Goal: Task Accomplishment & Management: Manage account settings

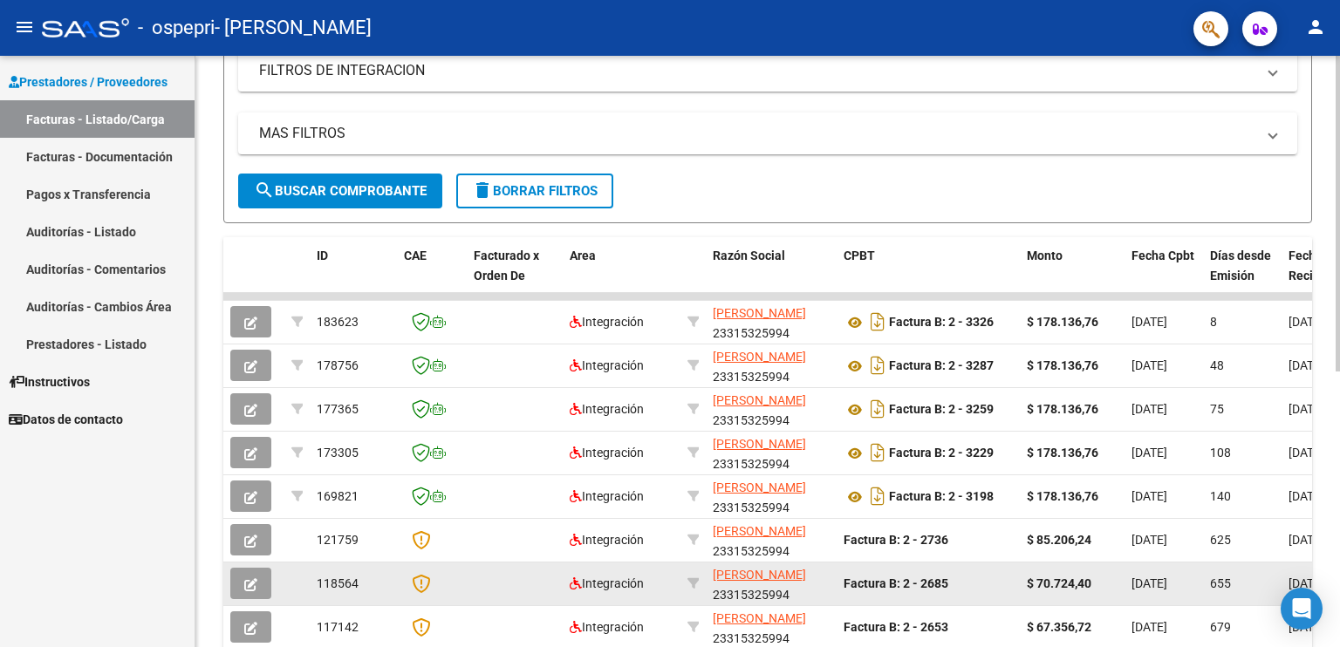
scroll to position [262, 0]
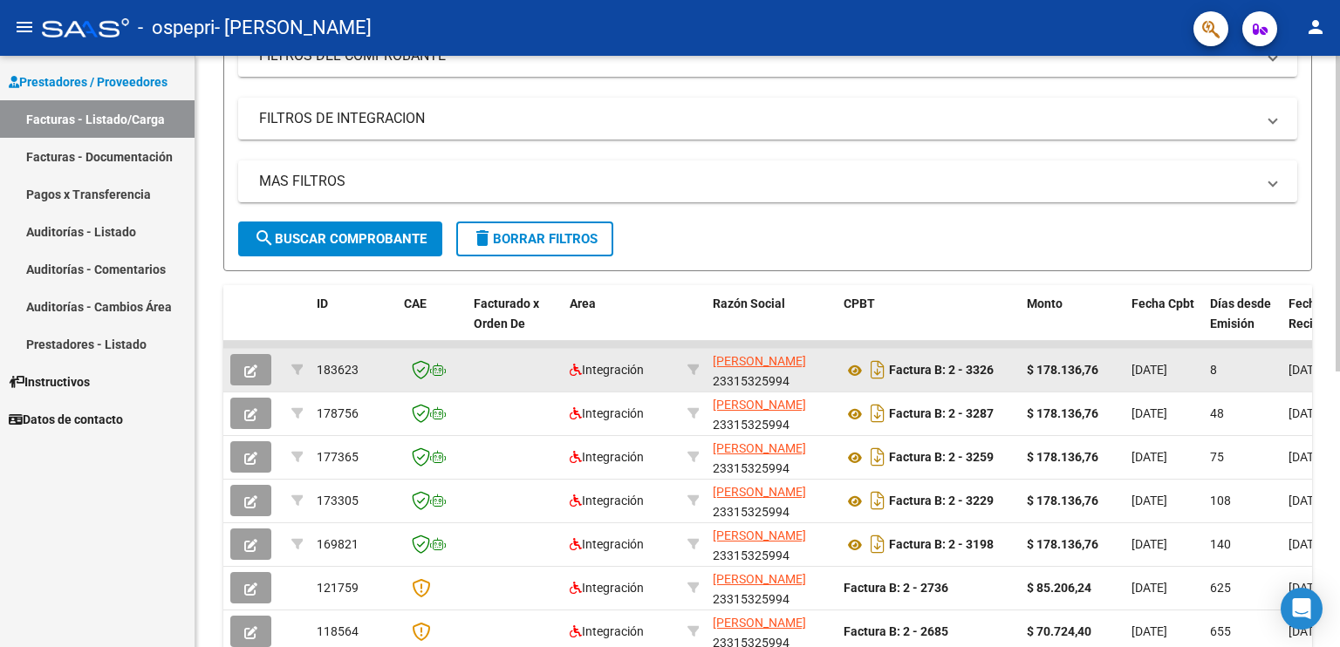
click at [1234, 370] on div "8" at bounding box center [1242, 370] width 65 height 20
drag, startPoint x: 1234, startPoint y: 370, endPoint x: 992, endPoint y: 357, distance: 242.0
click at [1250, 382] on datatable-body-cell "8" at bounding box center [1242, 370] width 79 height 43
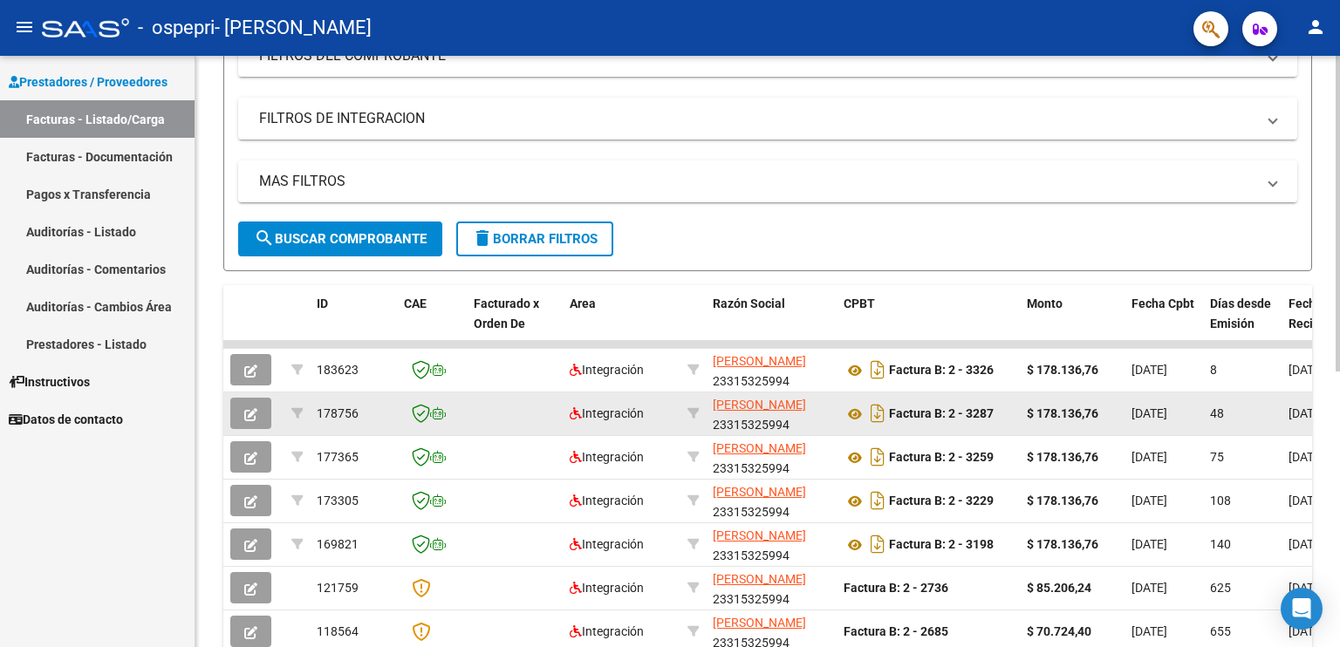
drag, startPoint x: 1250, startPoint y: 382, endPoint x: 1184, endPoint y: 394, distance: 67.3
click at [1184, 394] on datatable-scroller "183623 Integración [PERSON_NAME] 23315325994 Factura B: 2 - 3326 $ 178.136,76 […" at bounding box center [767, 563] width 1089 height 444
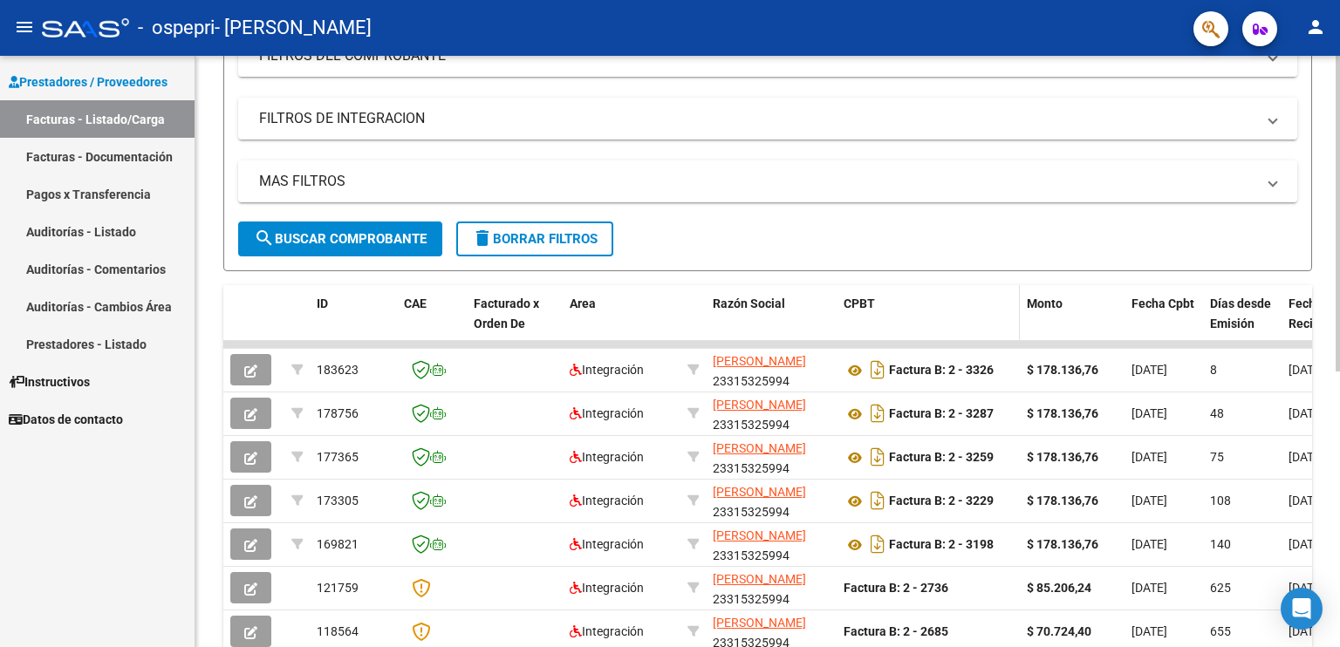
drag, startPoint x: 1184, startPoint y: 394, endPoint x: 1005, endPoint y: 321, distance: 193.0
click at [1005, 321] on datatable-header-cell "CPBT" at bounding box center [928, 323] width 183 height 77
click at [1286, 311] on datatable-header-cell "Fecha Recibido" at bounding box center [1321, 323] width 79 height 77
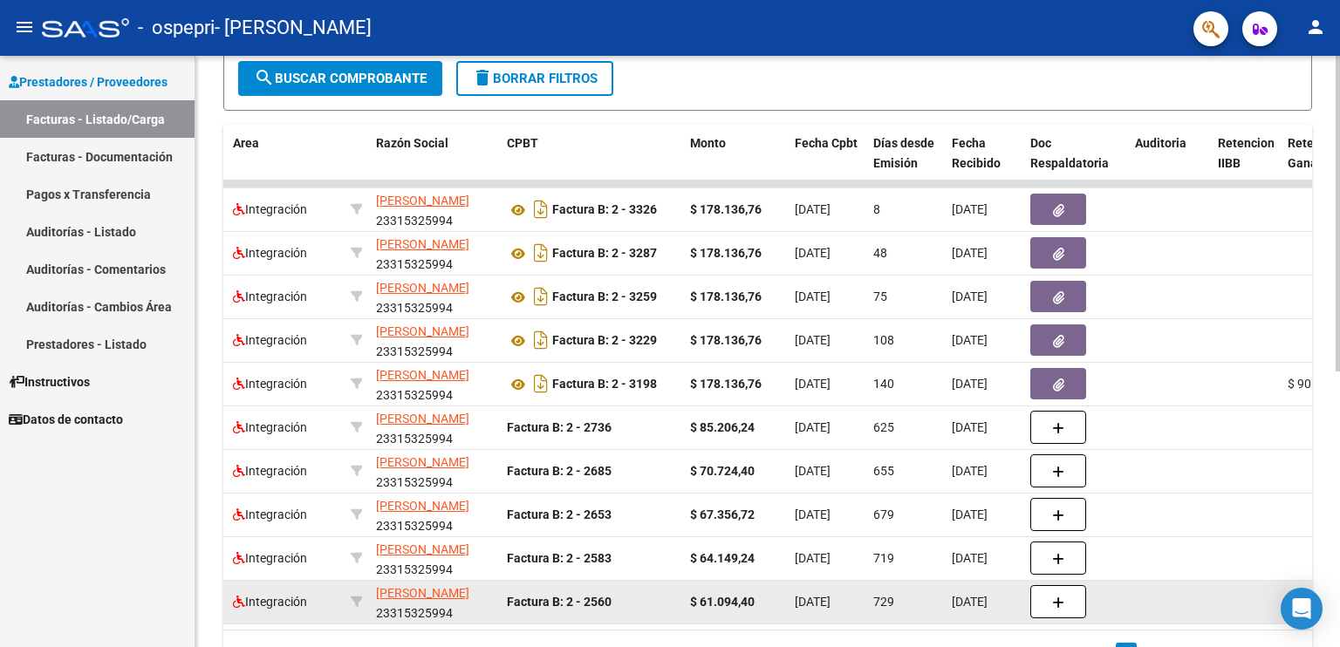
scroll to position [429, 0]
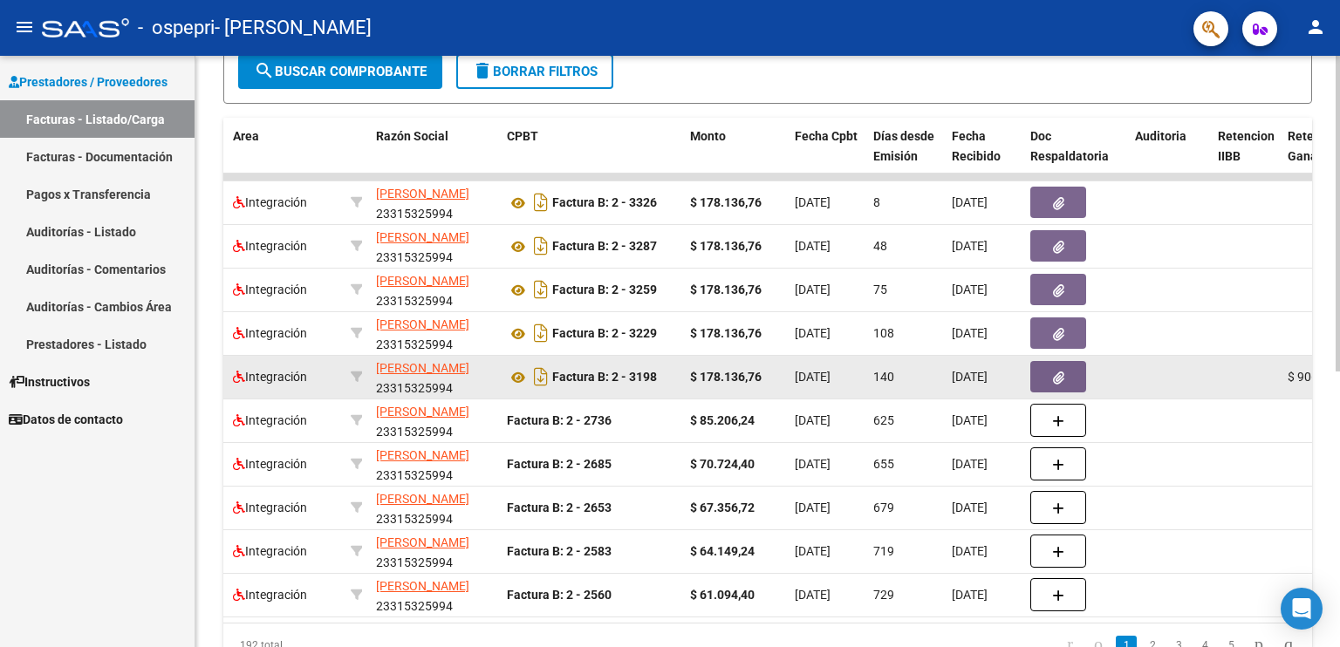
click at [1053, 381] on icon "button" at bounding box center [1058, 378] width 11 height 13
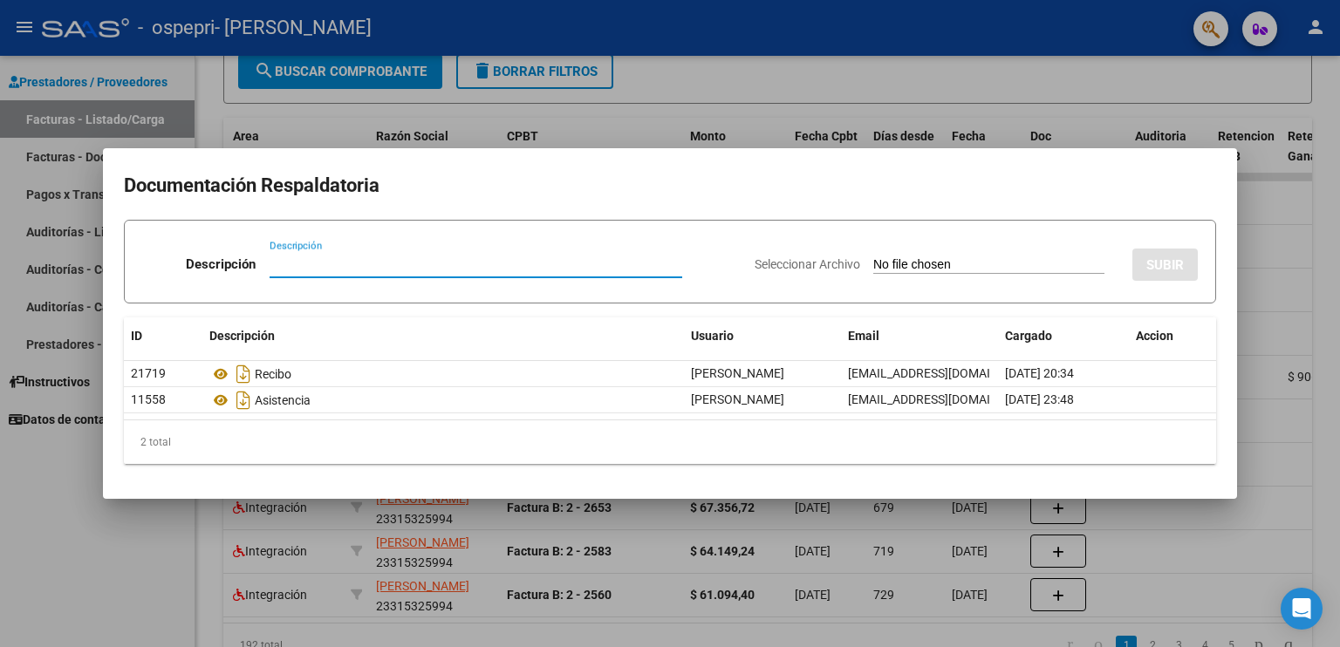
click at [1276, 243] on div at bounding box center [670, 323] width 1340 height 647
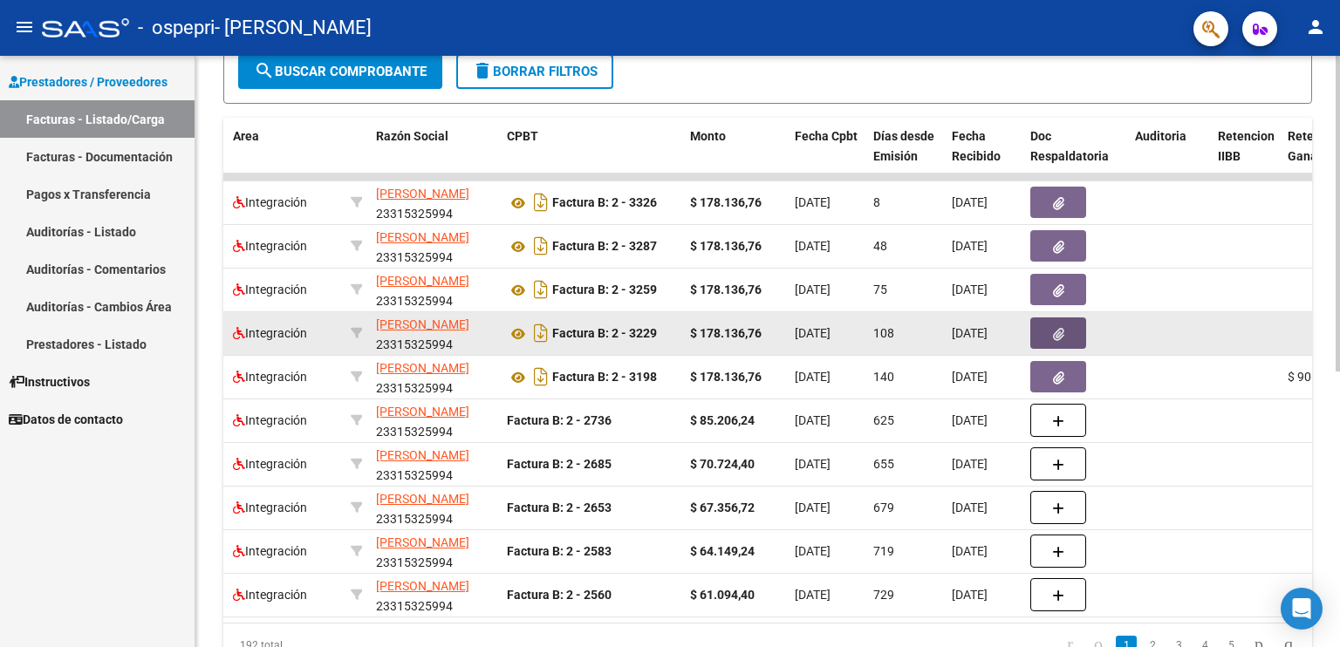
click at [1053, 329] on icon "button" at bounding box center [1058, 334] width 11 height 13
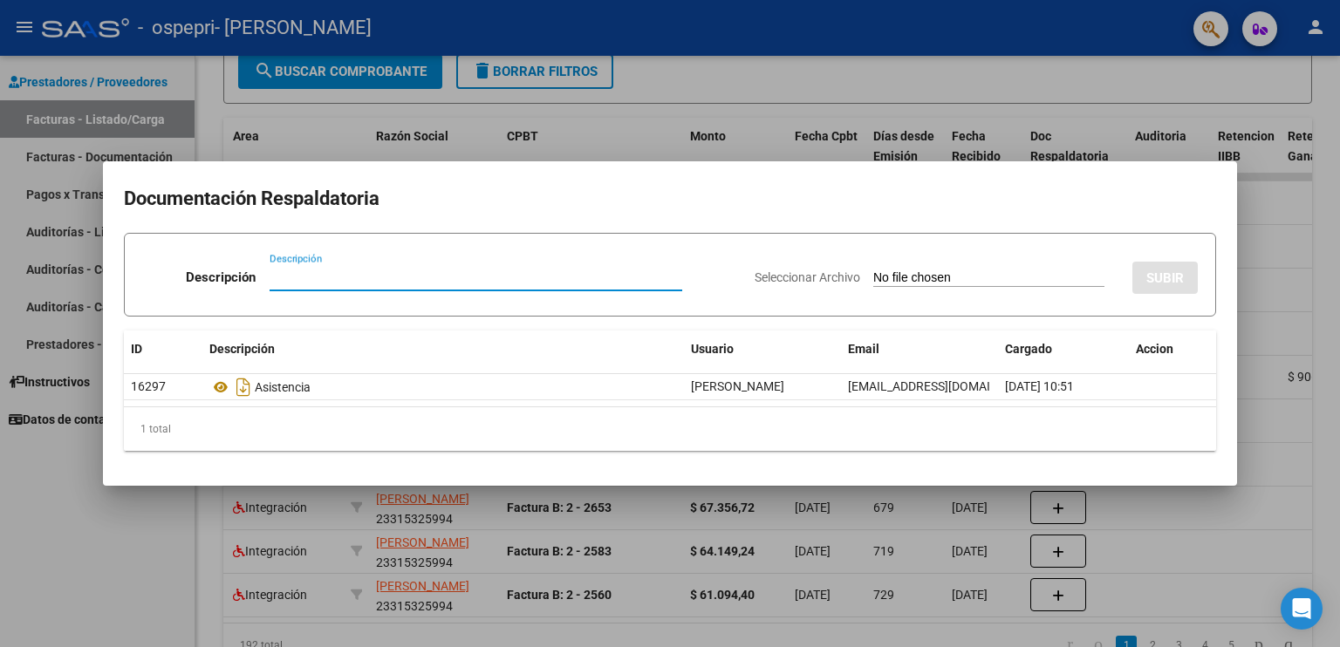
click at [1246, 295] on div at bounding box center [670, 323] width 1340 height 647
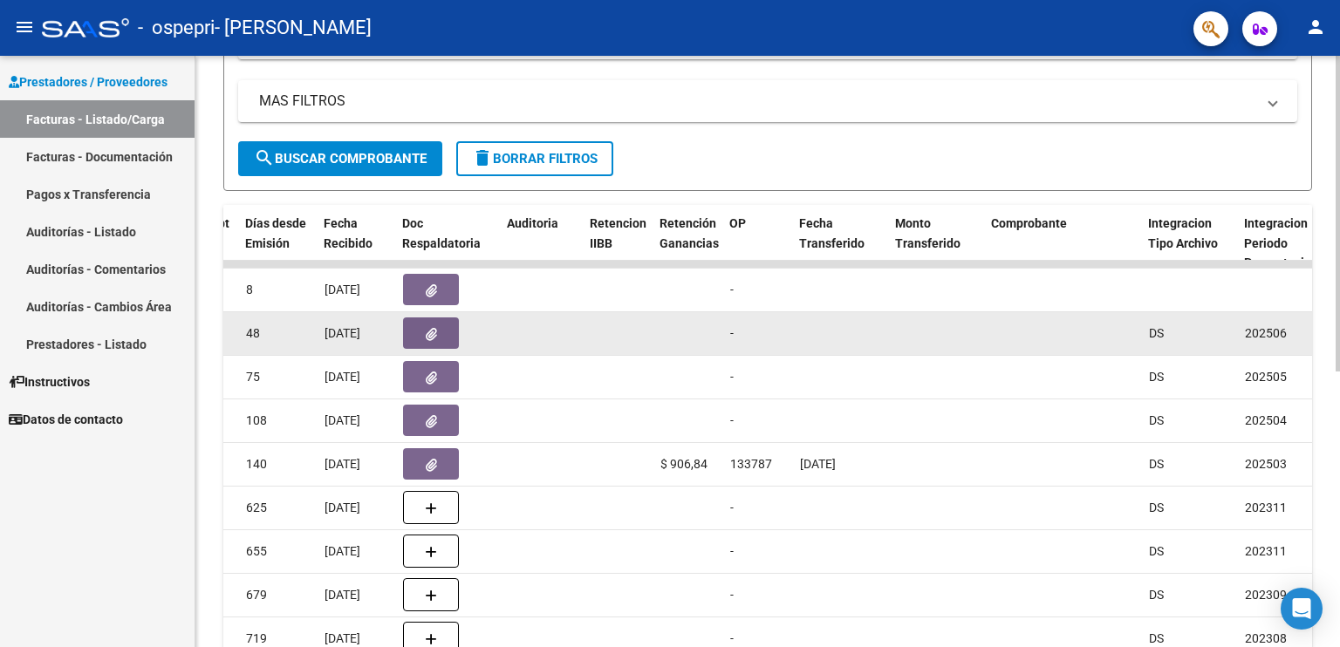
scroll to position [255, 0]
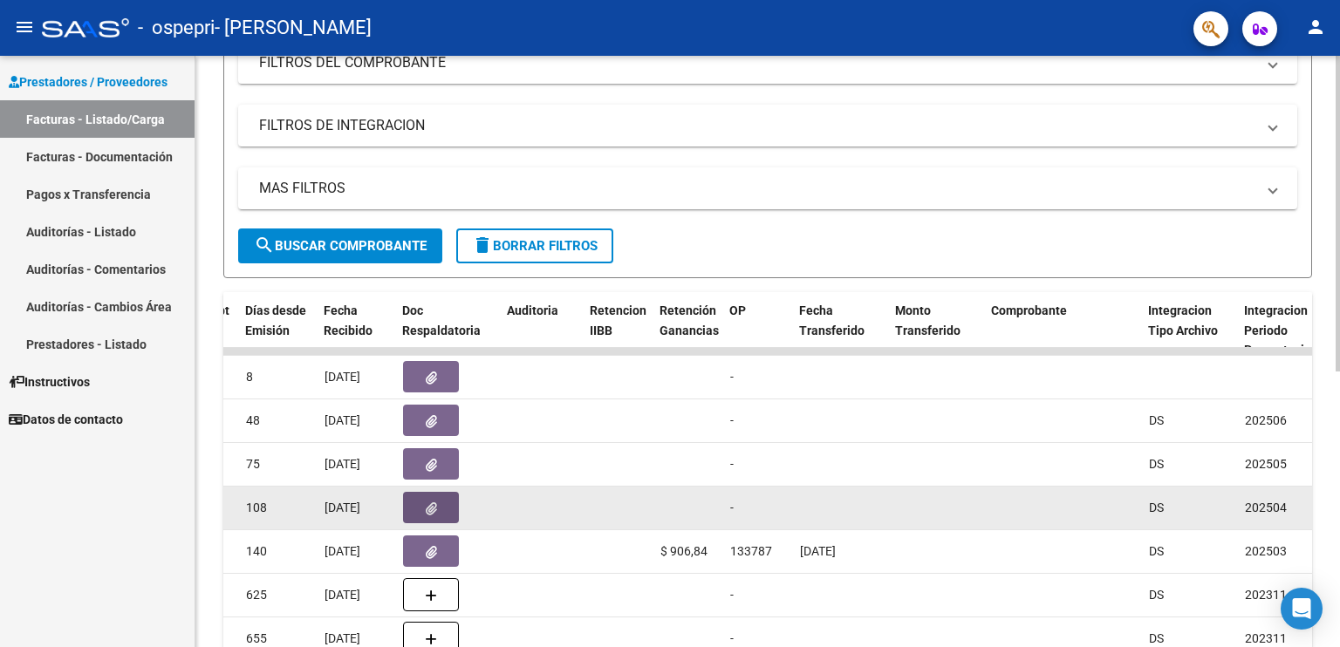
click at [426, 503] on icon "button" at bounding box center [431, 509] width 11 height 13
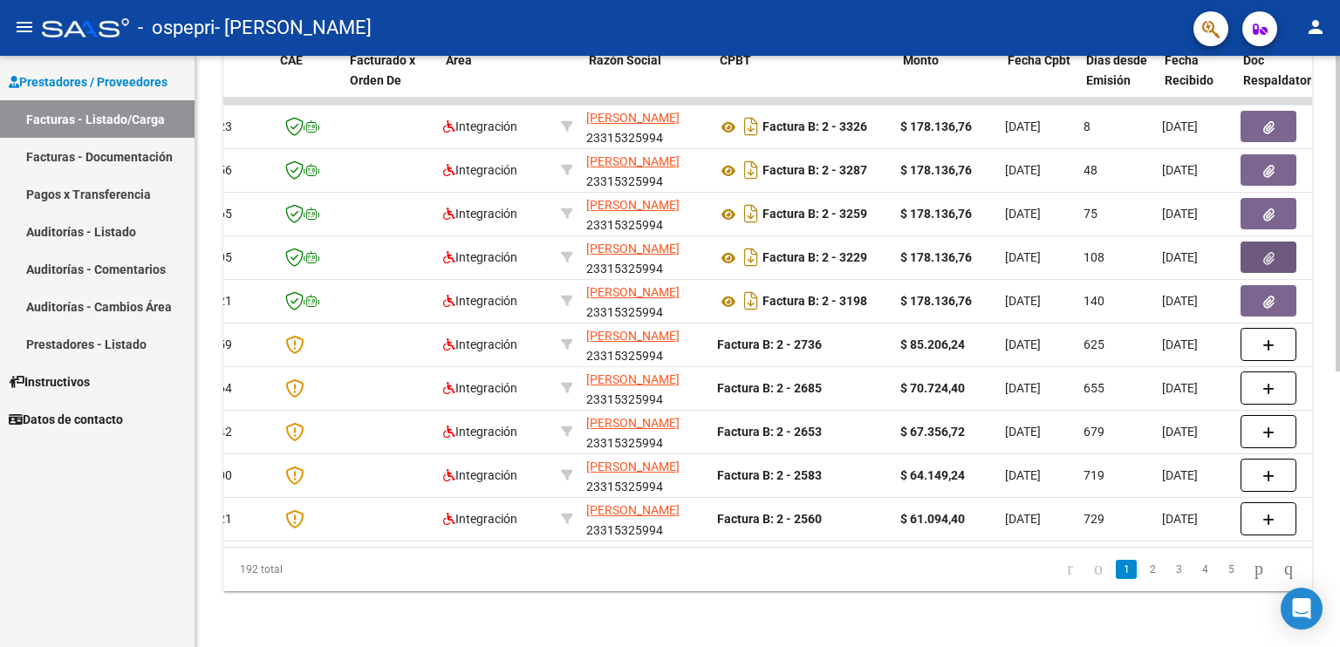
scroll to position [0, 92]
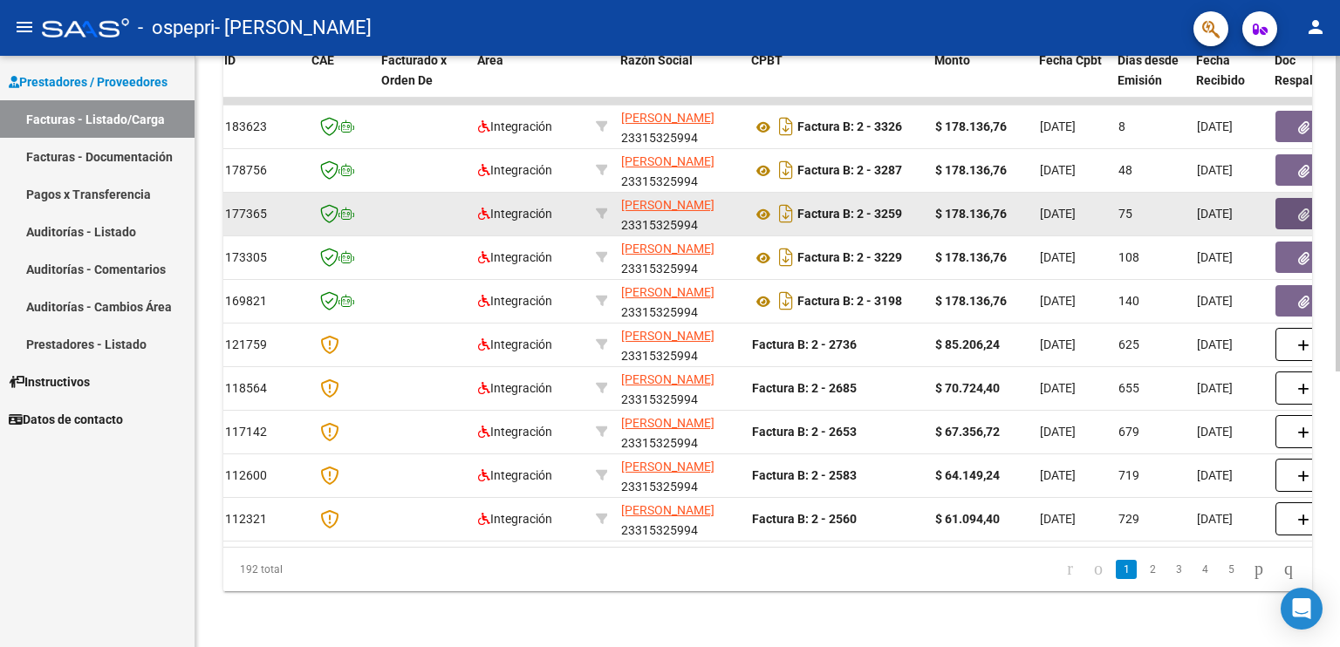
click at [1288, 198] on button "button" at bounding box center [1304, 213] width 56 height 31
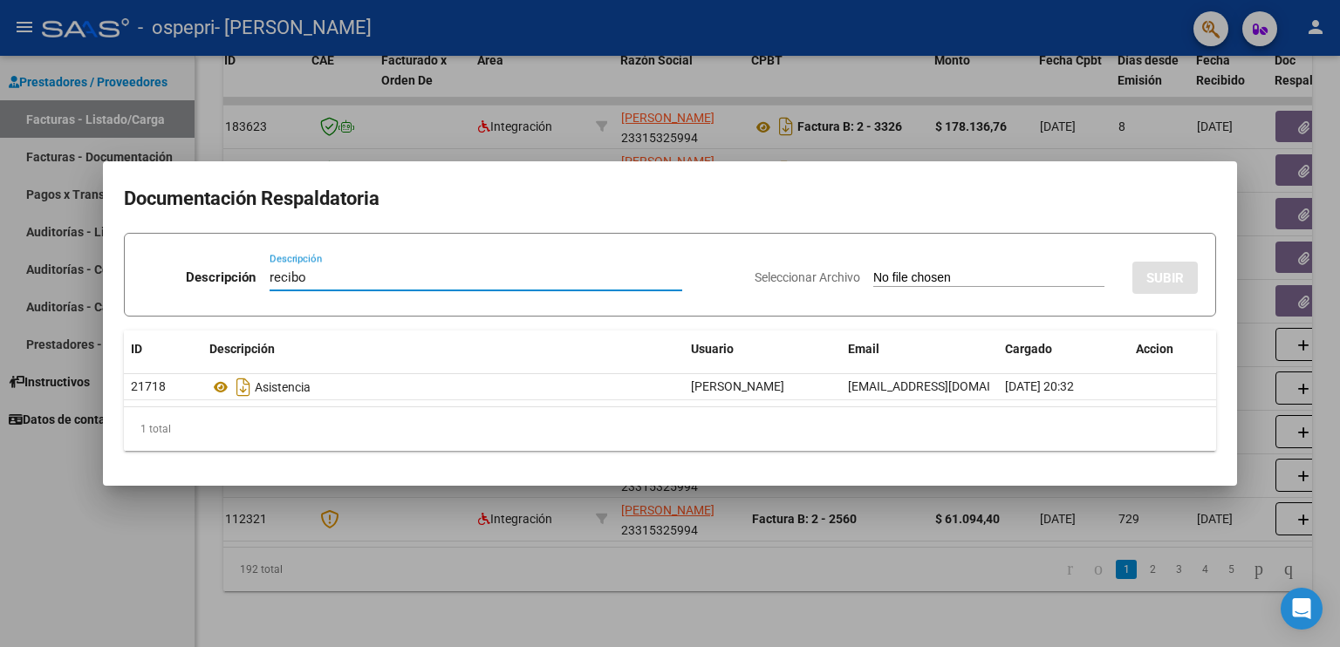
type input "recibo"
click at [935, 274] on input "Seleccionar Archivo" at bounding box center [988, 278] width 231 height 17
type input "C:\fakepath\Orden de pago ospepri.pdf"
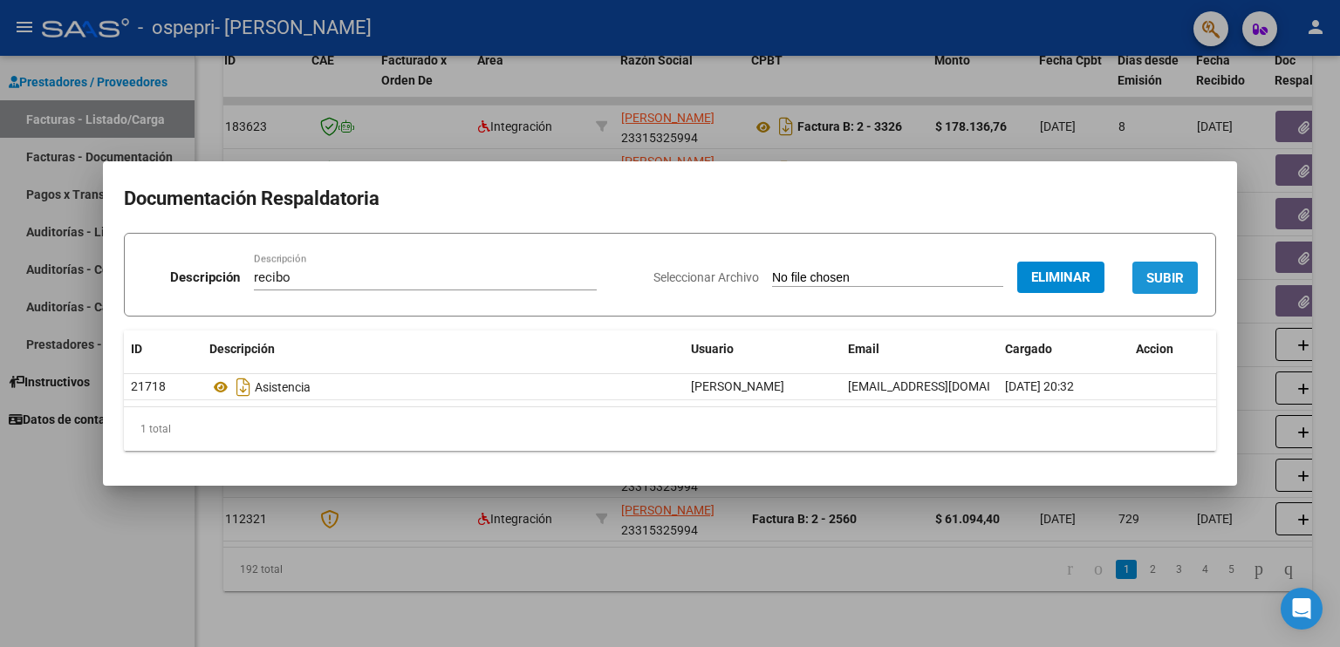
click at [1148, 278] on span "SUBIR" at bounding box center [1166, 278] width 38 height 16
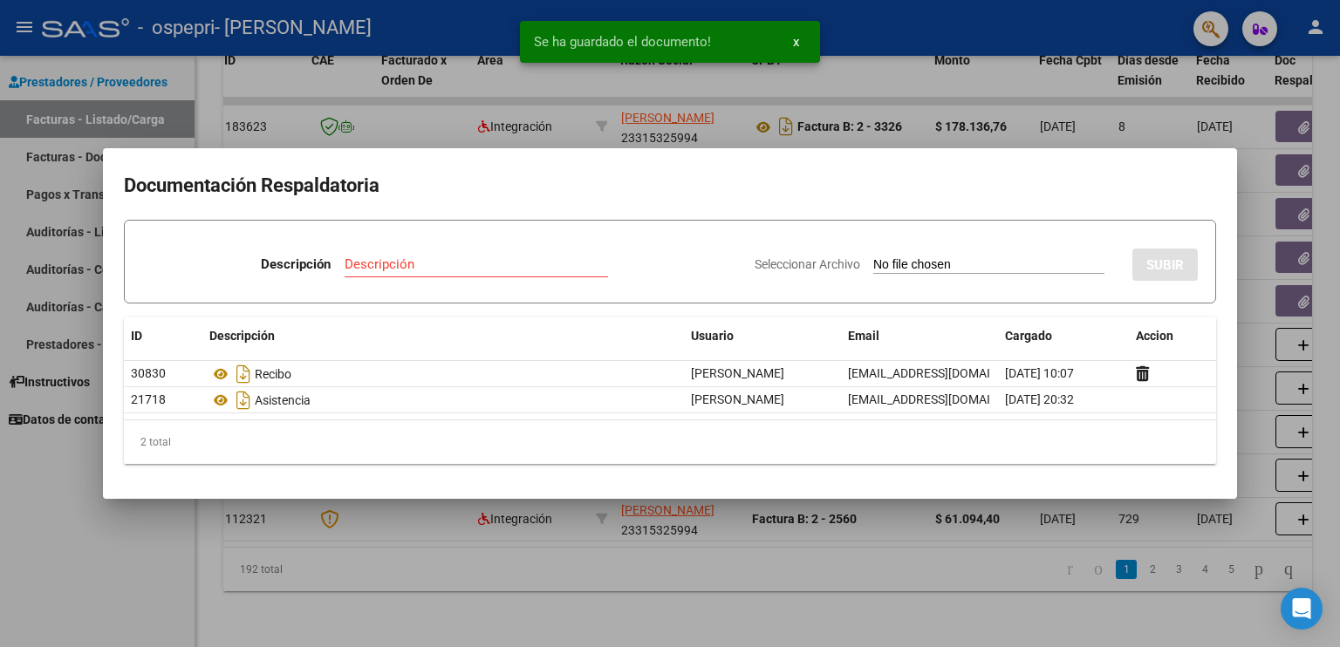
click at [794, 49] on span "x" at bounding box center [796, 42] width 6 height 16
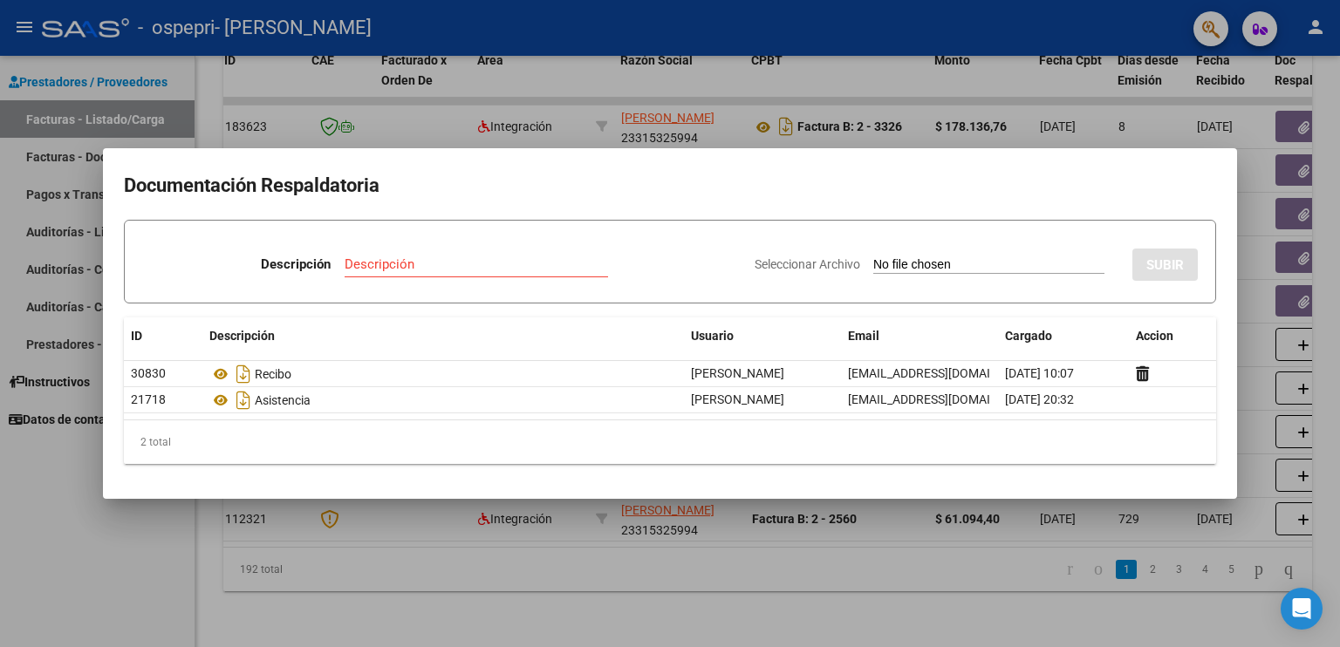
click at [900, 38] on div at bounding box center [670, 323] width 1340 height 647
